Goal: Complete application form

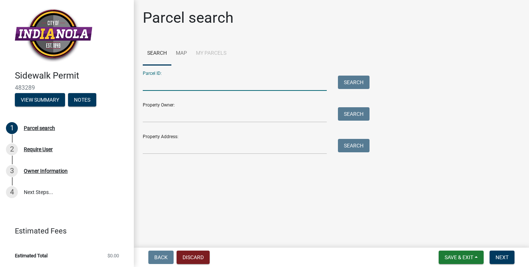
click at [260, 82] on input "Parcel ID:" at bounding box center [235, 82] width 184 height 15
type input "103 N [PERSON_NAME]"
click at [365, 81] on button "Search" at bounding box center [354, 81] width 32 height 13
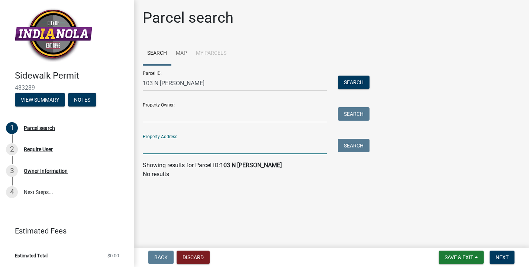
click at [262, 149] on input "Property Address:" at bounding box center [235, 146] width 184 height 15
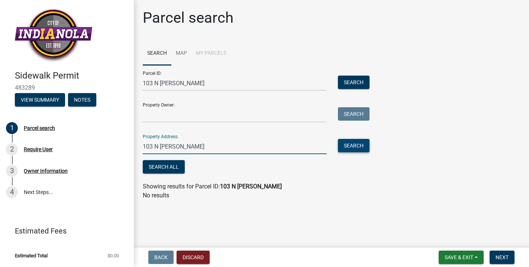
type input "103 N [PERSON_NAME]"
click at [355, 145] on button "Search" at bounding box center [354, 145] width 32 height 13
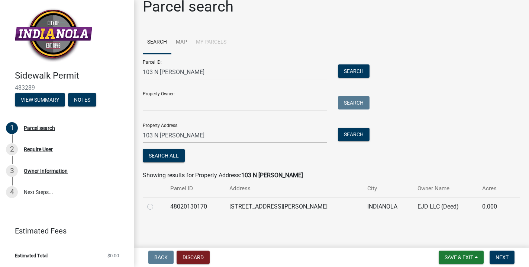
scroll to position [11, 0]
click at [156, 202] on label at bounding box center [156, 202] width 0 height 0
click at [156, 207] on input "radio" at bounding box center [158, 204] width 5 height 5
radio input "true"
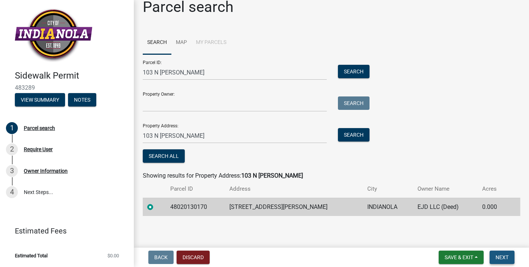
click at [505, 256] on span "Next" at bounding box center [502, 257] width 13 height 6
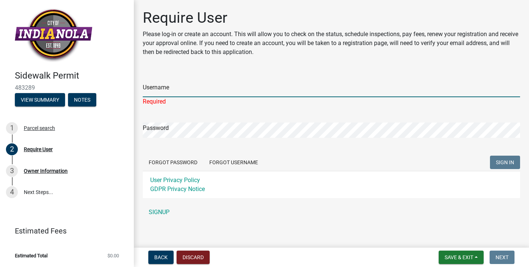
type input "erinfreeberg"
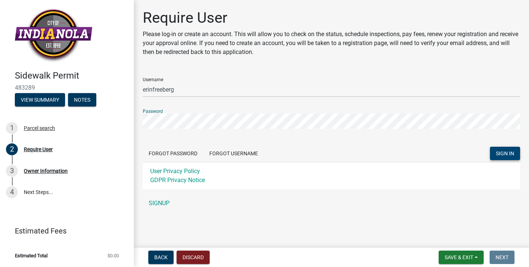
click at [503, 155] on span "SIGN IN" at bounding box center [505, 153] width 18 height 6
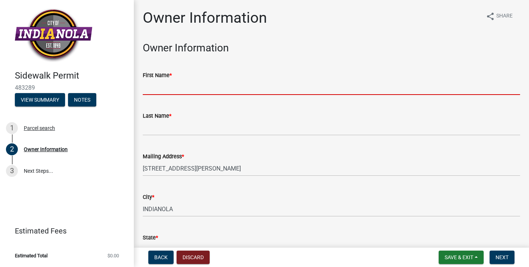
click at [171, 86] on input "First Name *" at bounding box center [331, 87] width 377 height 15
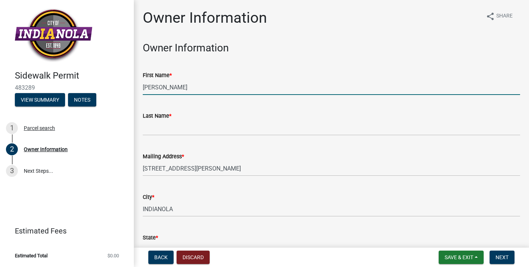
type input "Erin"
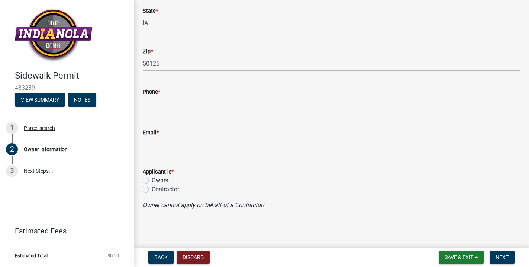
scroll to position [226, 0]
type input "Freeberg"
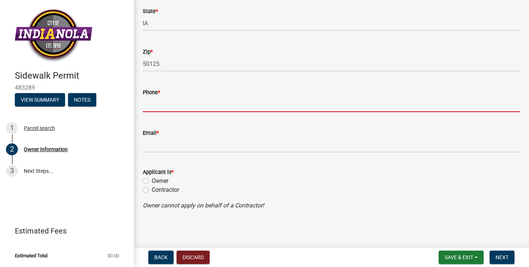
click at [174, 100] on input "Phone *" at bounding box center [331, 104] width 377 height 15
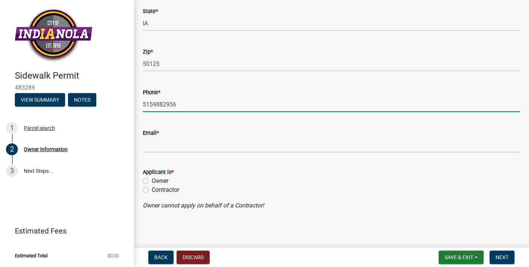
type input "5159882956"
click at [191, 141] on input "Email *" at bounding box center [331, 144] width 377 height 15
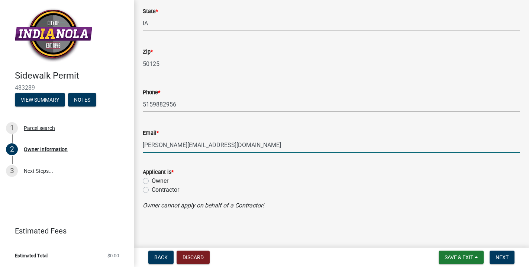
type input "erin@adorngiftandhome.com"
click at [167, 179] on label "Owner" at bounding box center [160, 180] width 17 height 9
click at [157, 179] on input "Owner" at bounding box center [154, 178] width 5 height 5
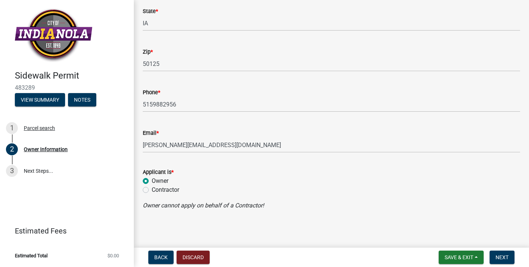
radio input "true"
click at [505, 256] on span "Next" at bounding box center [502, 257] width 13 height 6
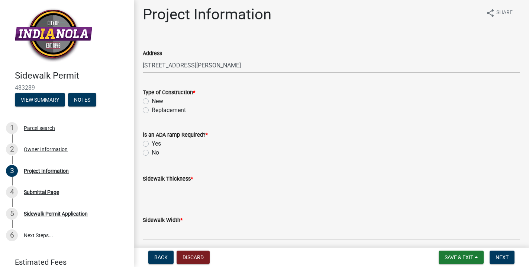
scroll to position [2, 0]
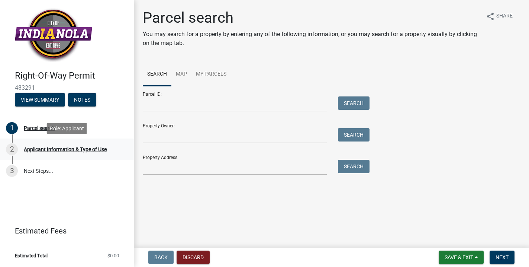
click at [80, 149] on div "Applicant Information & Type of Use" at bounding box center [65, 148] width 83 height 5
click at [41, 131] on div "1 Parcel search" at bounding box center [64, 128] width 116 height 12
click at [51, 154] on div "2 Applicant Information & Type of Use" at bounding box center [64, 149] width 116 height 12
